Goal: Transaction & Acquisition: Purchase product/service

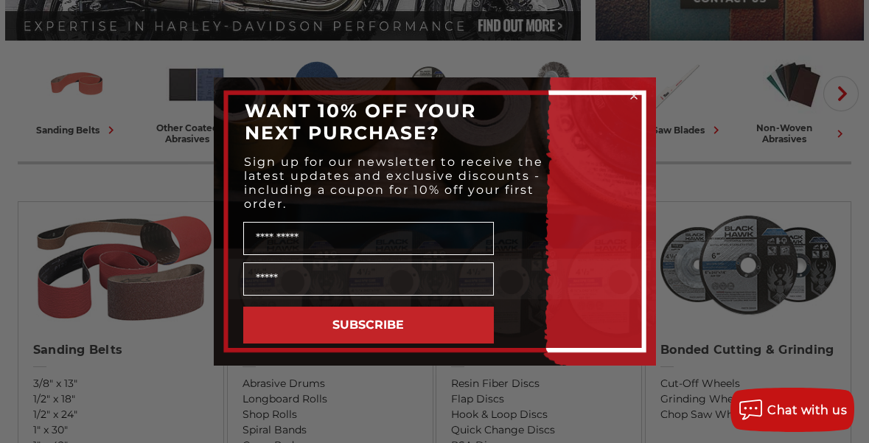
scroll to position [361, 0]
click at [278, 237] on input "Name" at bounding box center [368, 238] width 251 height 33
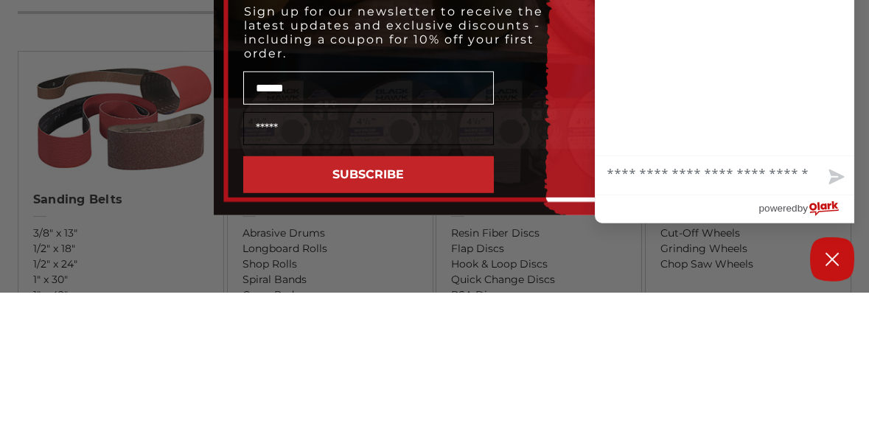
type input "******"
click at [322, 280] on input "Email" at bounding box center [368, 278] width 251 height 33
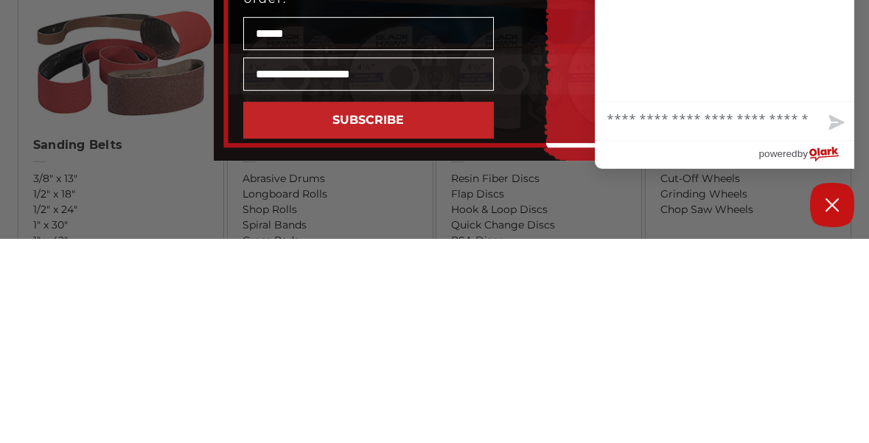
type input "**********"
click at [377, 334] on button "SUBSCRIBE" at bounding box center [368, 325] width 251 height 37
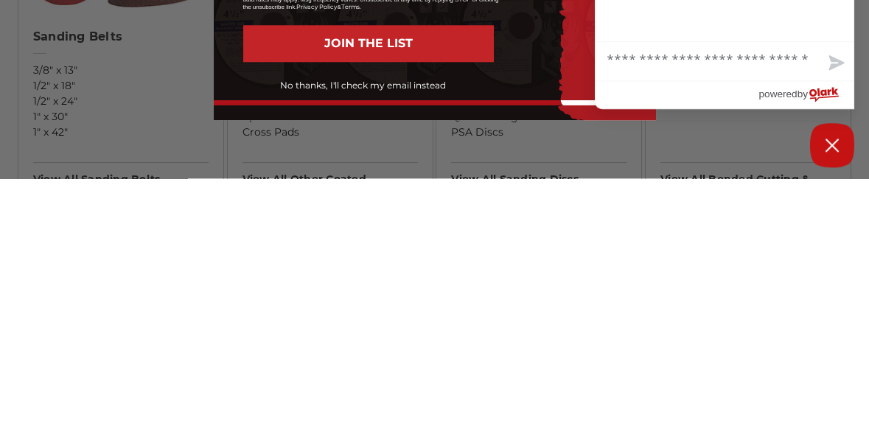
click at [352, 355] on button "No thanks, I'll check my email instead" at bounding box center [363, 350] width 261 height 25
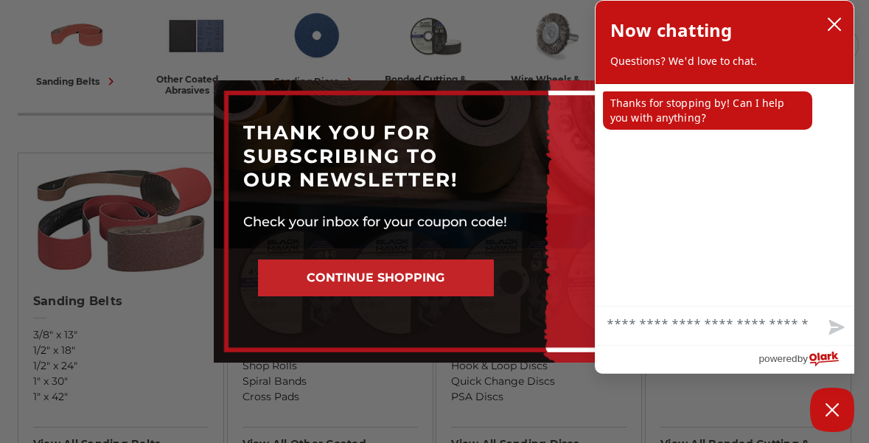
click at [397, 272] on button "CONTINUE SHOPPING" at bounding box center [376, 277] width 236 height 37
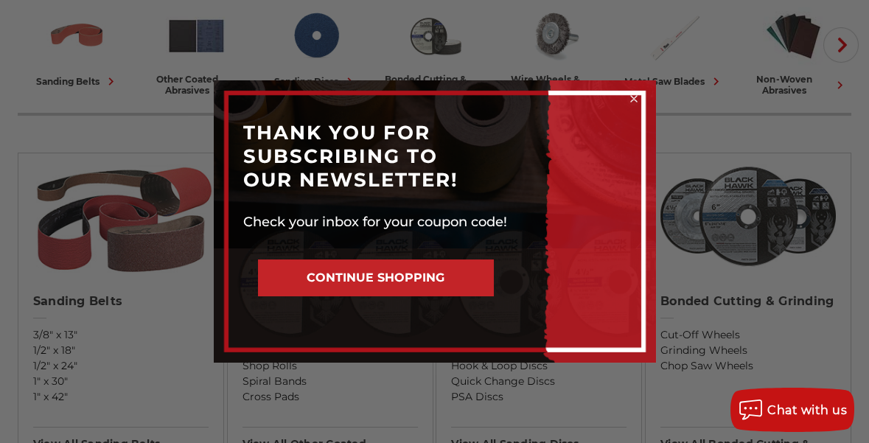
click at [382, 273] on button "CONTINUE SHOPPING" at bounding box center [376, 277] width 236 height 37
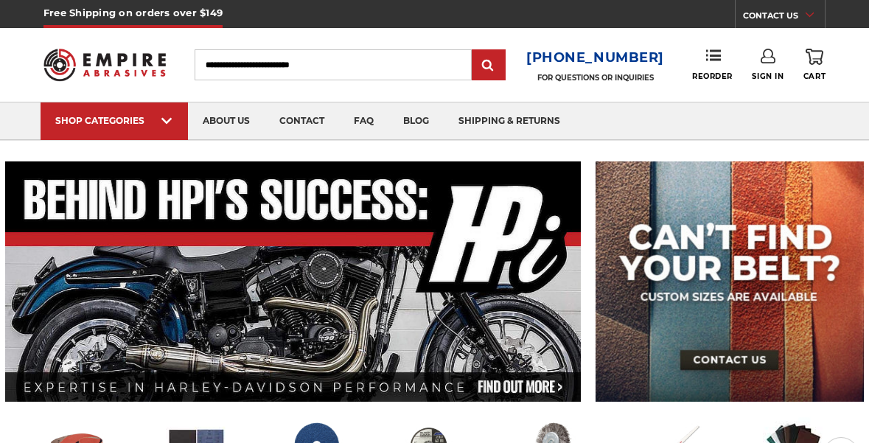
click at [254, 66] on input "Search" at bounding box center [333, 64] width 276 height 31
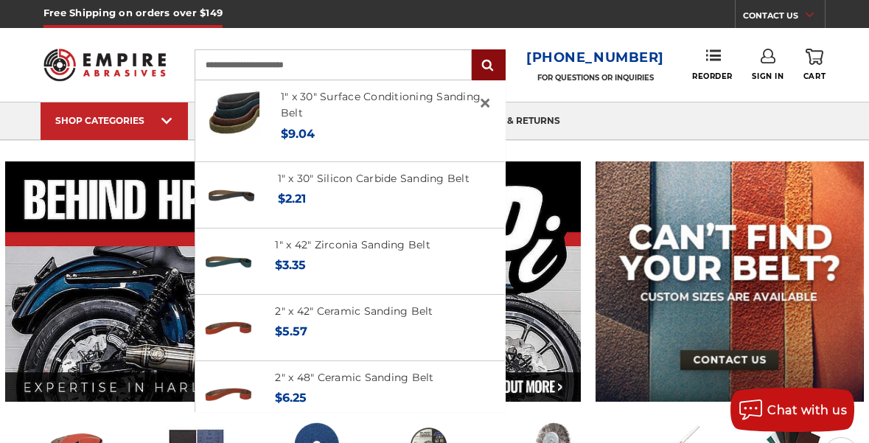
type input "**********"
click at [499, 69] on input "submit" at bounding box center [488, 65] width 29 height 29
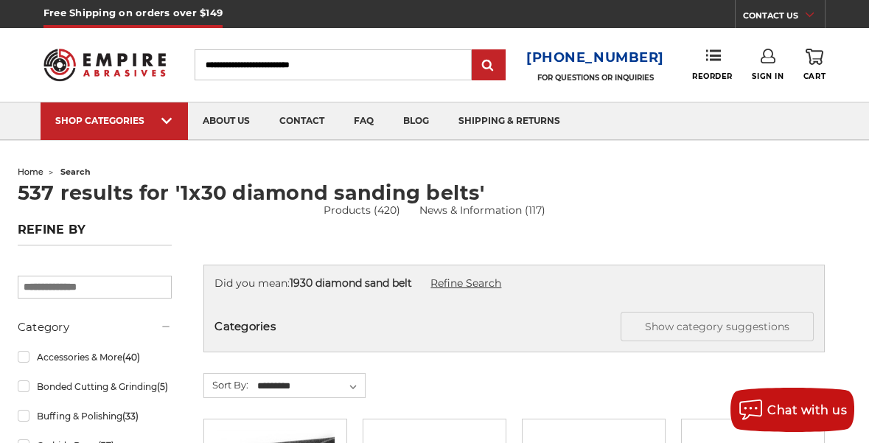
click at [480, 282] on link "Refine Search" at bounding box center [465, 282] width 71 height 13
click at [291, 66] on input "Search" at bounding box center [333, 64] width 276 height 31
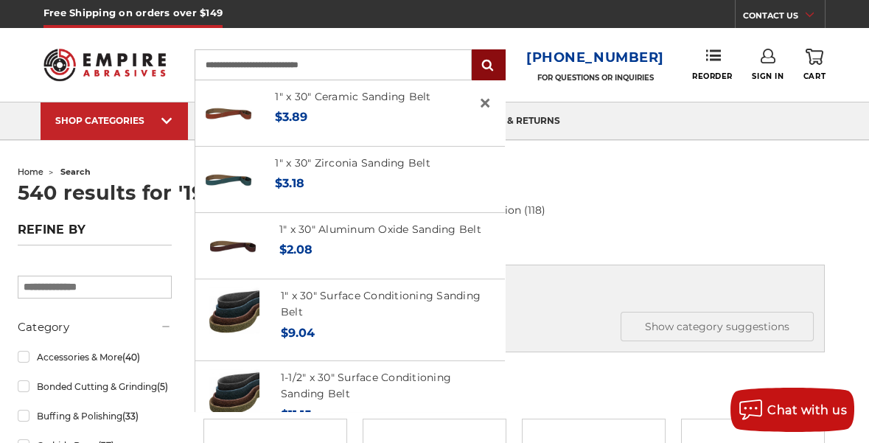
type input "**********"
click at [497, 66] on input "submit" at bounding box center [488, 65] width 29 height 29
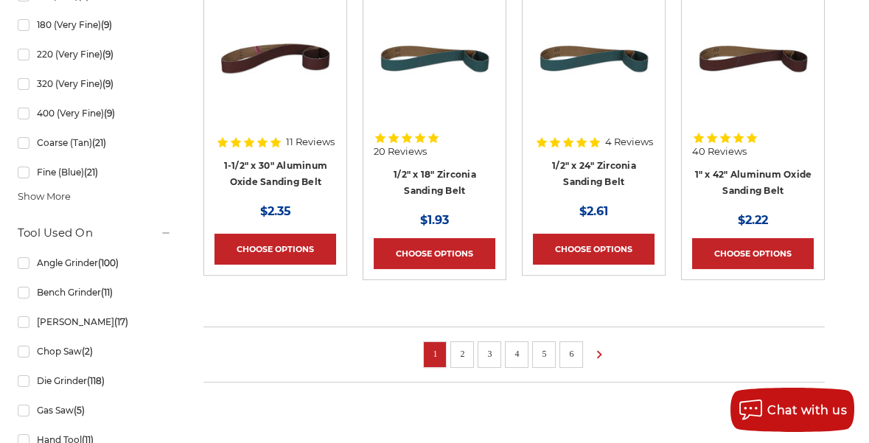
scroll to position [1084, 0]
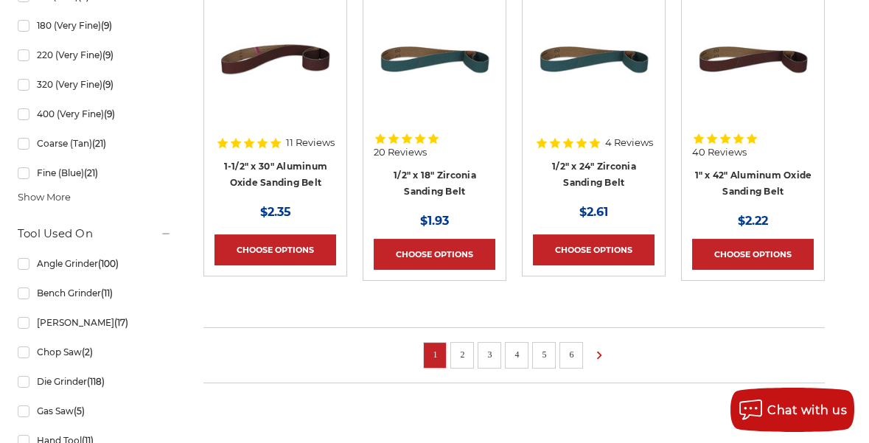
click at [461, 349] on link "2" at bounding box center [462, 354] width 15 height 16
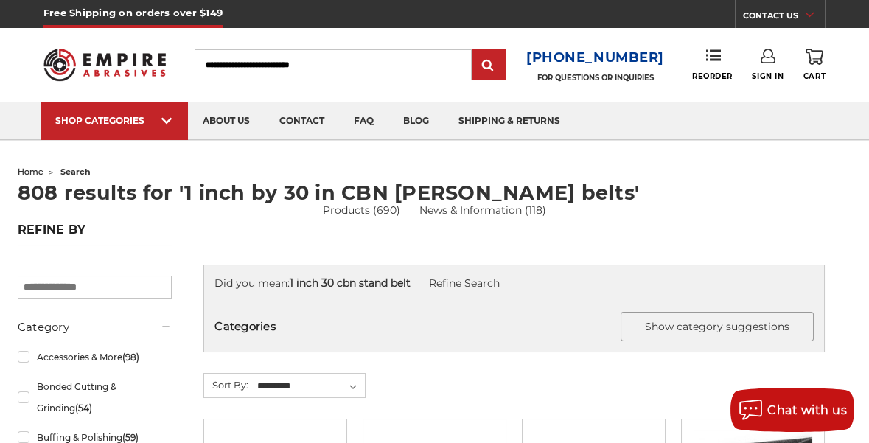
click at [672, 325] on button "Show category suggestions" at bounding box center [717, 326] width 193 height 29
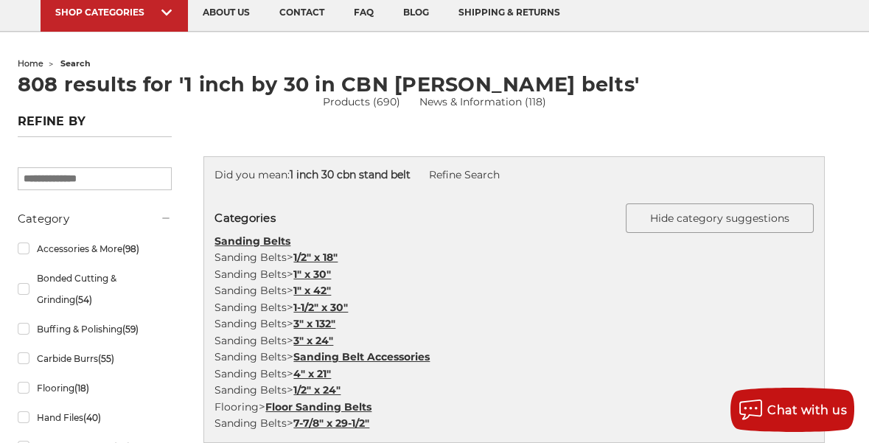
scroll to position [110, 0]
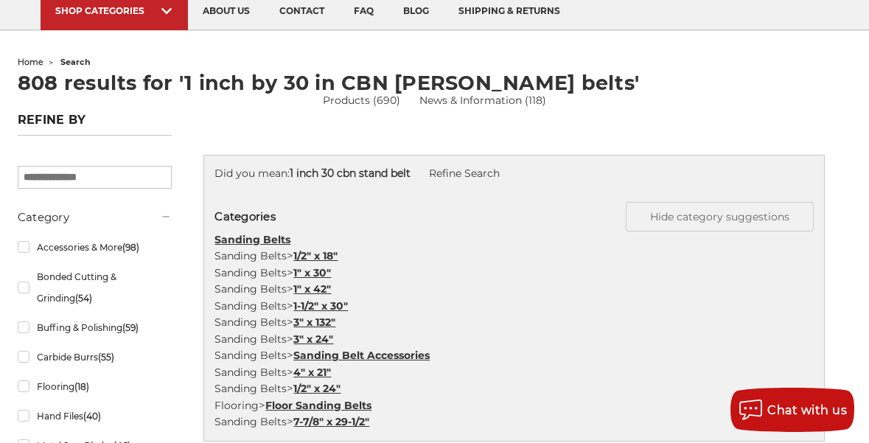
click at [324, 271] on link "1" x 30"" at bounding box center [312, 272] width 38 height 13
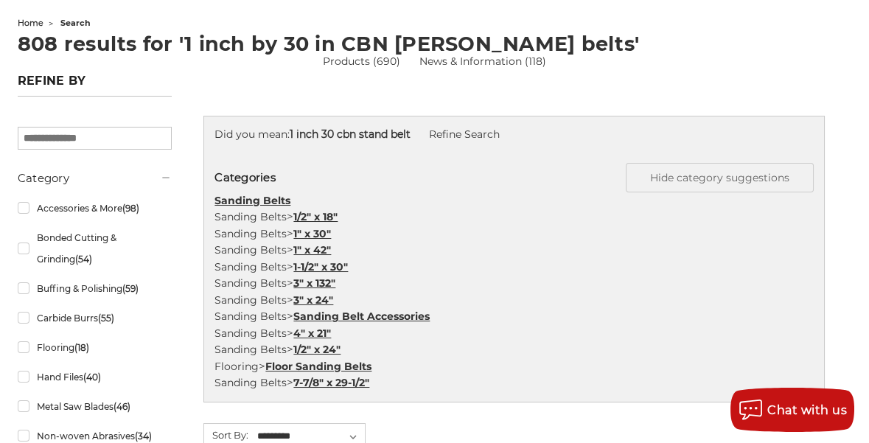
scroll to position [157, 0]
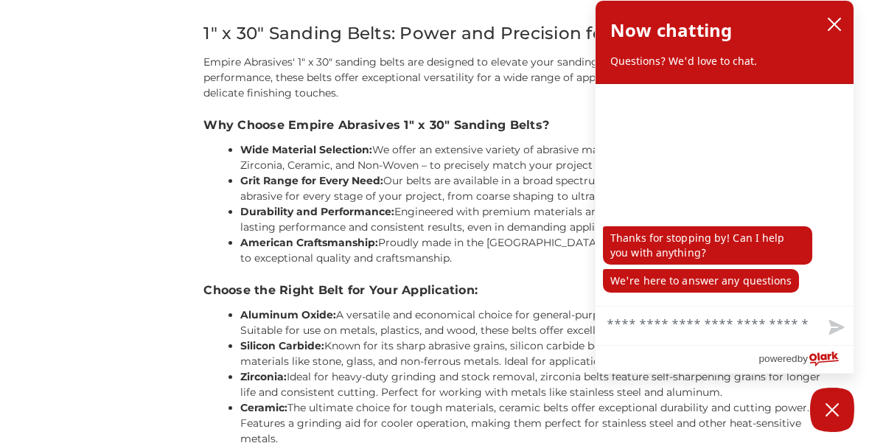
scroll to position [973, 0]
